Goal: Information Seeking & Learning: Learn about a topic

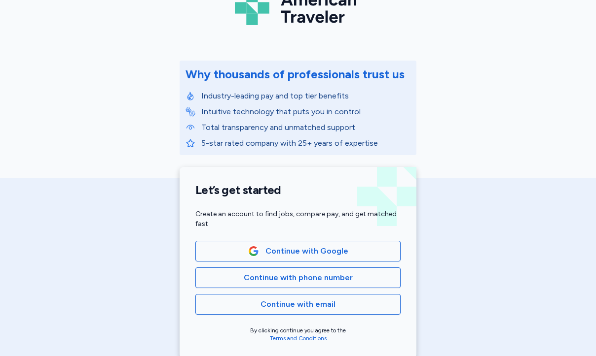
scroll to position [98, 0]
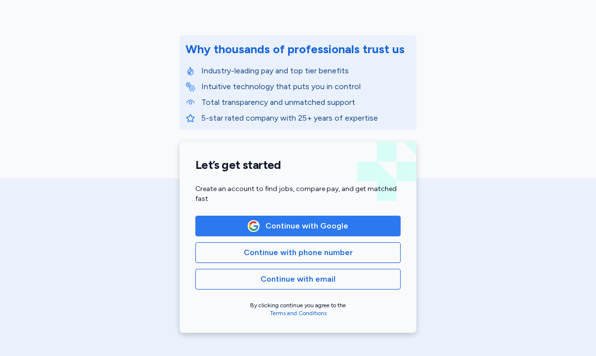
click at [317, 229] on span "Continue with Google" at bounding box center [306, 226] width 83 height 12
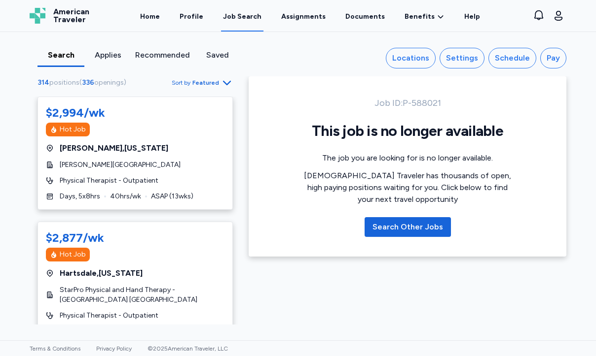
click at [202, 82] on span "Featured" at bounding box center [205, 83] width 27 height 8
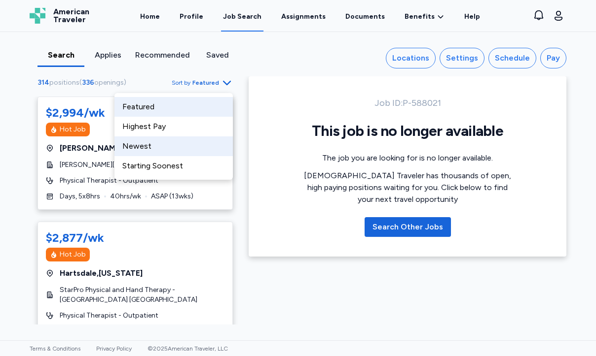
click at [176, 149] on div "Newest" at bounding box center [173, 147] width 118 height 20
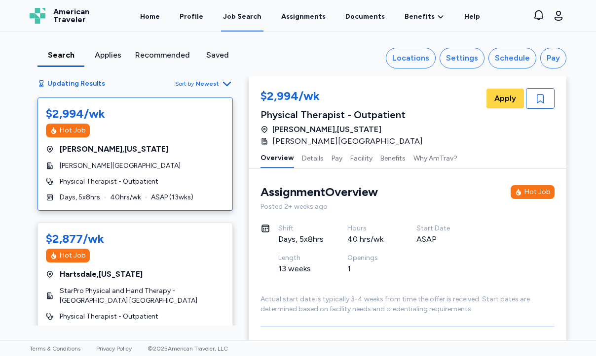
scroll to position [61, 0]
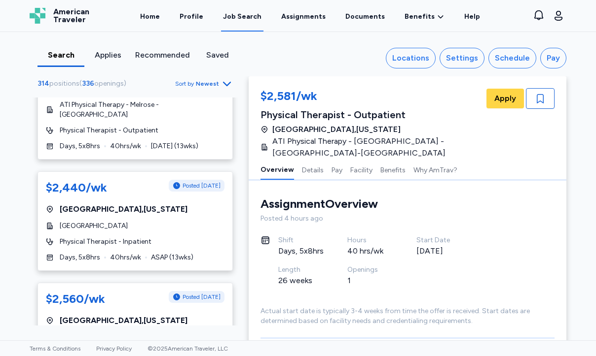
scroll to position [1371, 0]
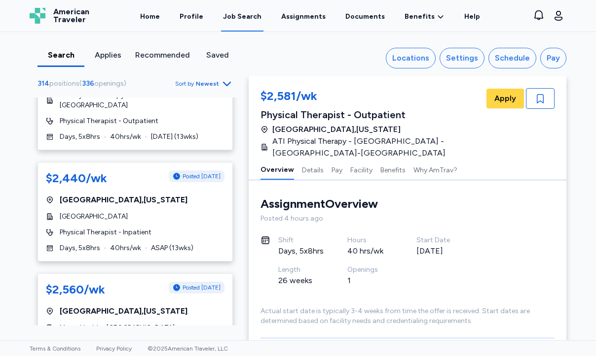
click at [210, 84] on span "Newest" at bounding box center [207, 84] width 23 height 8
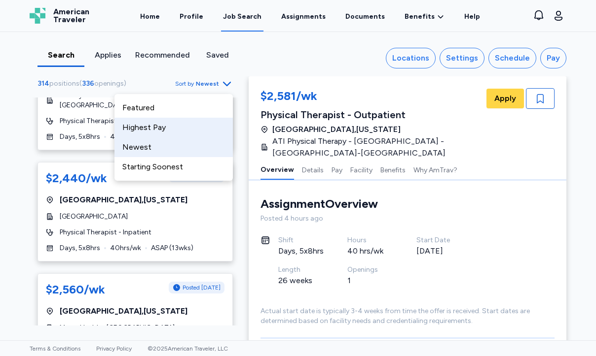
click at [185, 127] on div "Highest Pay" at bounding box center [173, 128] width 118 height 20
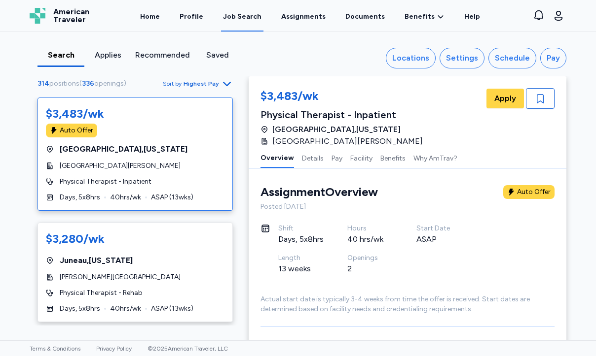
scroll to position [1, 0]
click at [192, 172] on div "$3,483/wk Auto Offer San Francisco , California UCSF Health Saint Francis Hospi…" at bounding box center [134, 154] width 195 height 113
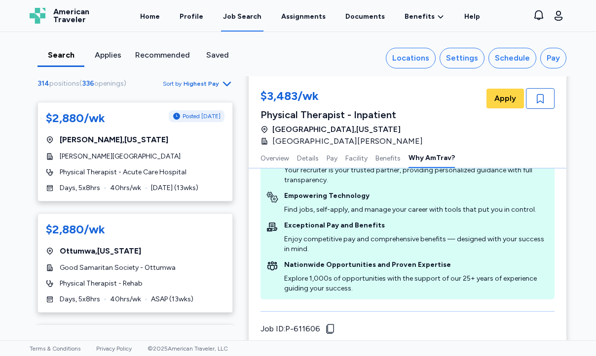
scroll to position [3093, 0]
click at [562, 19] on icon "button" at bounding box center [558, 16] width 12 height 12
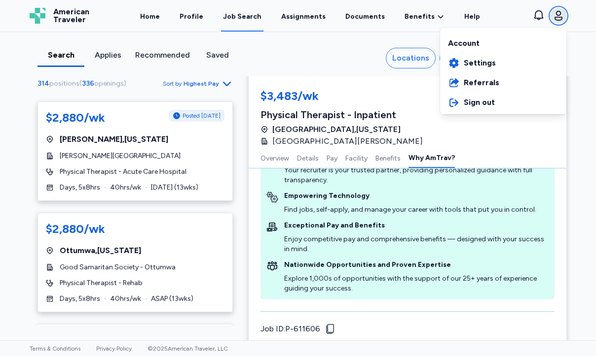
click at [562, 19] on icon "button" at bounding box center [558, 16] width 12 height 12
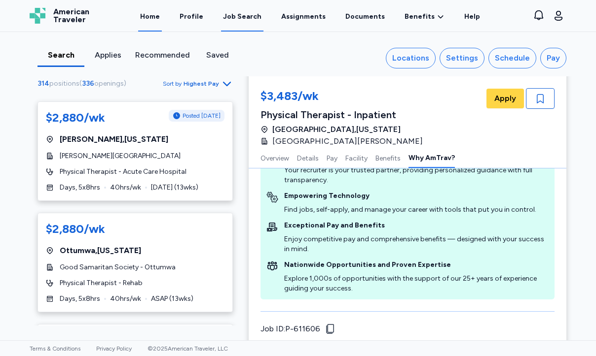
click at [156, 16] on link "Home" at bounding box center [150, 16] width 24 height 31
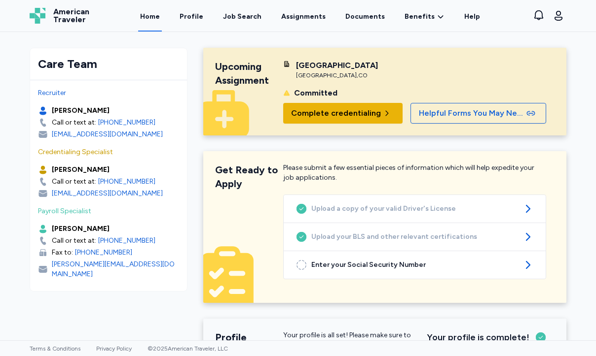
click at [364, 113] on span "Complete credentialing" at bounding box center [336, 113] width 90 height 12
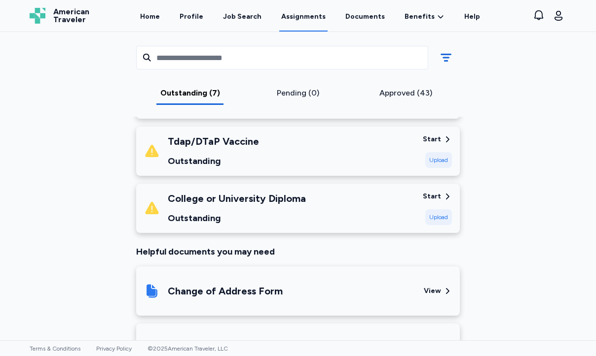
scroll to position [420, 0]
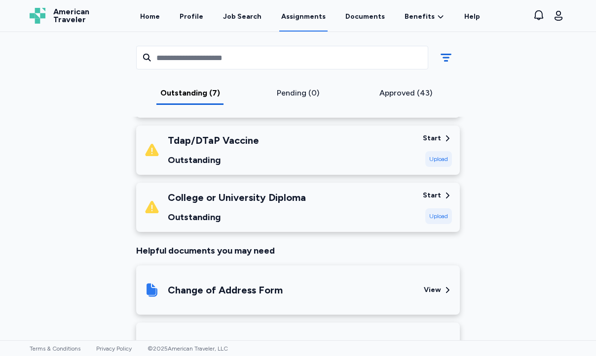
click at [325, 212] on div "College or University Diploma Outstanding" at bounding box center [279, 208] width 271 height 34
